Goal: Task Accomplishment & Management: Use online tool/utility

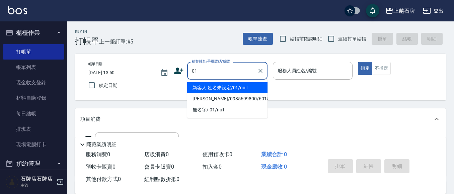
type input "新客人 姓名未設定/01/null"
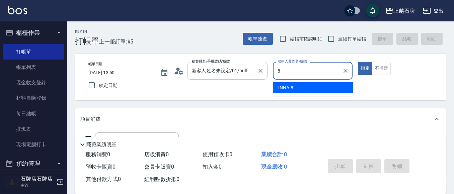
type input "8"
click at [253, 66] on input "新客人 姓名未設定/01/null" at bounding box center [222, 71] width 64 height 12
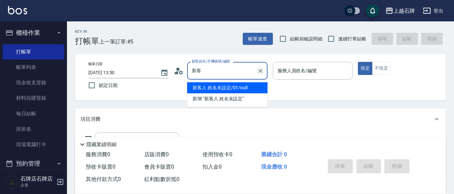
type input "新"
type input "菽"
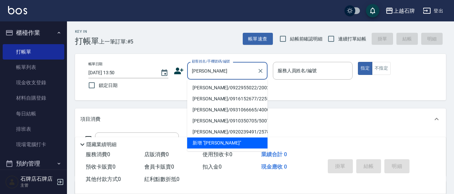
type input "玲"
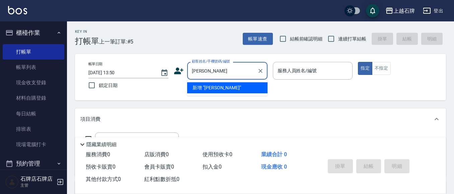
click at [230, 72] on input "[PERSON_NAME]" at bounding box center [222, 71] width 64 height 12
type input "林"
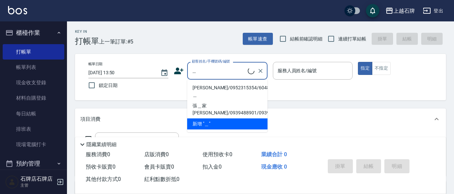
type input "淑"
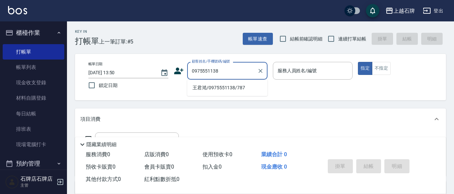
click at [231, 88] on li "王君澔/0975551138/787" at bounding box center [227, 87] width 80 height 11
type input "王君澔/0975551138/787"
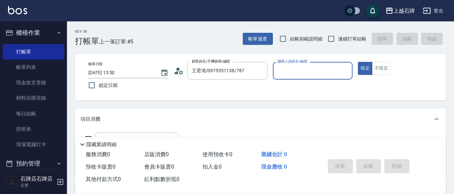
type input "[PERSON_NAME]-7"
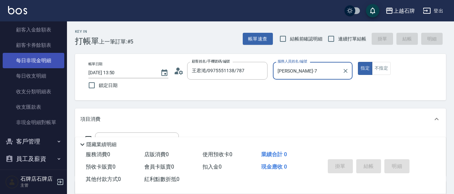
scroll to position [569, 0]
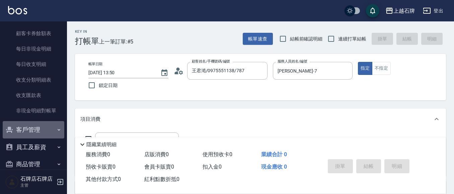
click at [41, 132] on button "客戶管理" at bounding box center [34, 129] width 62 height 17
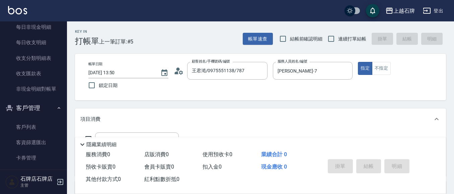
scroll to position [603, 0]
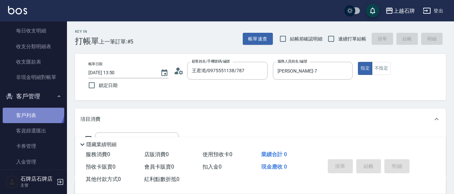
click at [31, 108] on link "客戶列表" at bounding box center [34, 115] width 62 height 15
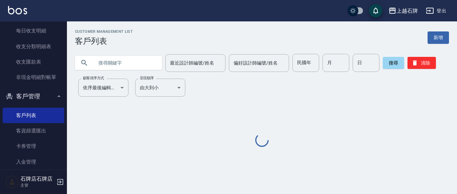
click at [203, 66] on div "最近設計師編號/姓名 最近設計師編號/姓名" at bounding box center [195, 63] width 60 height 18
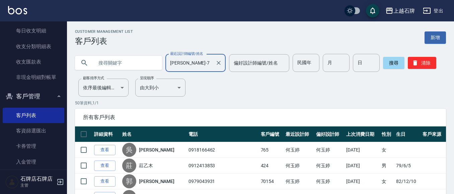
type input "[PERSON_NAME]-7"
click at [153, 68] on input "text" at bounding box center [125, 63] width 63 height 18
type input "787"
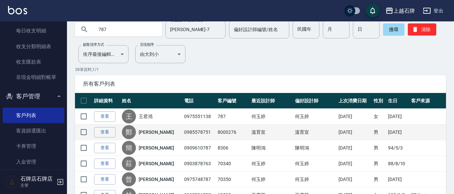
scroll to position [67, 0]
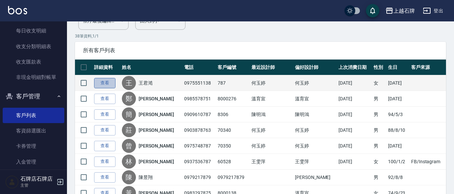
click at [102, 79] on link "查看" at bounding box center [104, 83] width 21 height 10
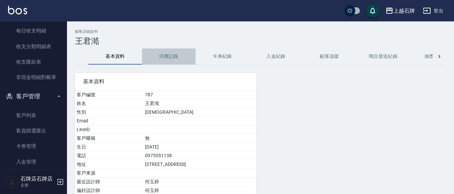
click at [159, 57] on button "消費記錄" at bounding box center [169, 57] width 54 height 16
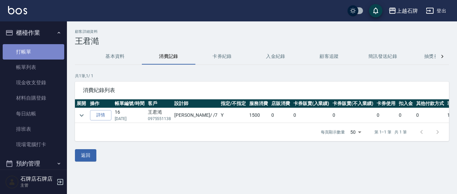
click at [45, 44] on link "打帳單" at bounding box center [34, 51] width 62 height 15
